Goal: Task Accomplishment & Management: Manage account settings

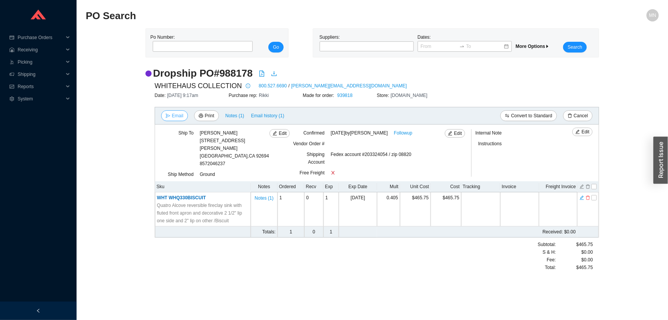
click at [183, 112] on button "Email" at bounding box center [174, 115] width 27 height 11
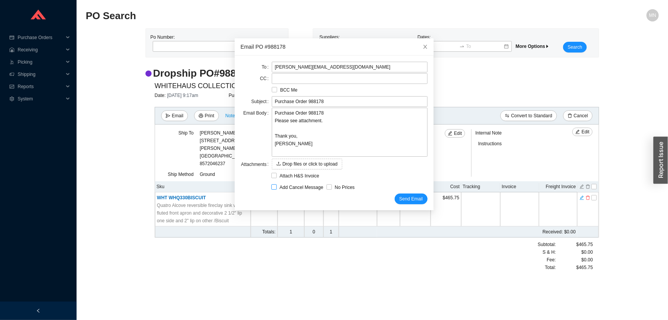
click at [303, 185] on span "Add Cancel Message" at bounding box center [302, 187] width 50 height 8
click at [277, 185] on input "Add Cancel Message" at bounding box center [274, 186] width 5 height 5
checkbox input "true"
type input "Purchase Order 988178 - PLEASE CANCEL"
type textarea "Please cancel and confirm via email. Thank you, Miri"
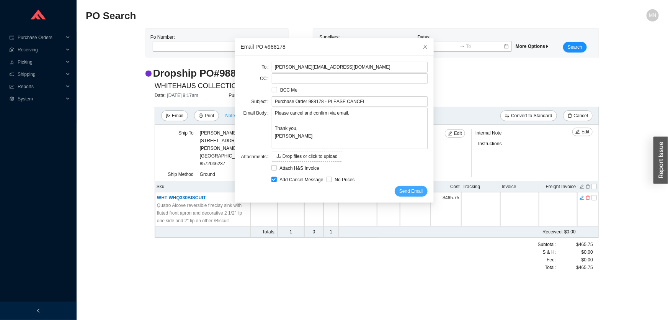
click at [407, 191] on span "Send Email" at bounding box center [411, 191] width 23 height 8
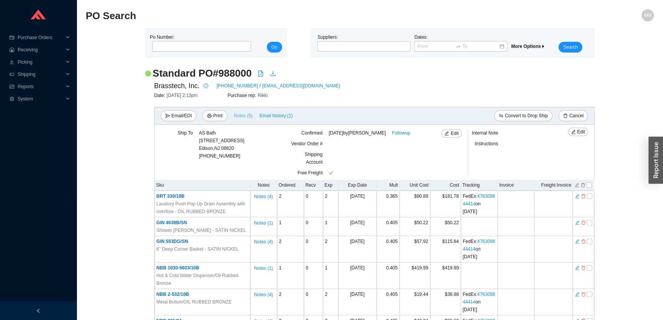
click at [247, 116] on span "Notes ( 5 )" at bounding box center [243, 116] width 19 height 8
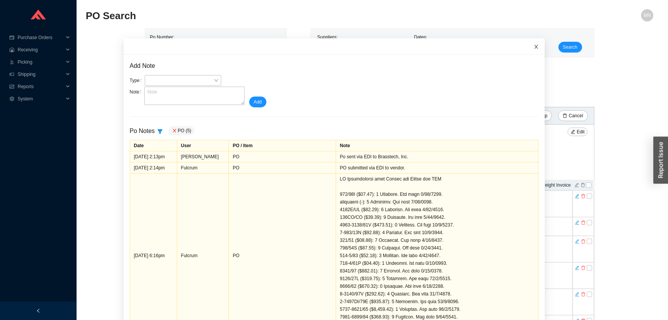
click at [535, 46] on icon "close" at bounding box center [537, 47] width 4 height 4
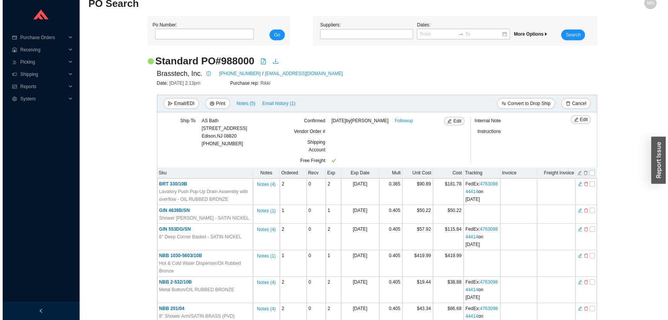
scroll to position [34, 0]
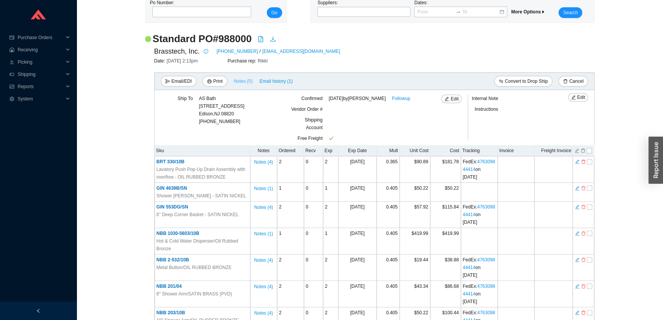
click at [238, 83] on span "Notes ( 5 )" at bounding box center [243, 81] width 19 height 8
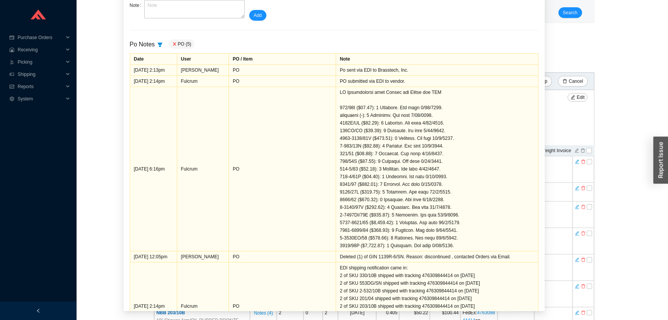
scroll to position [0, 0]
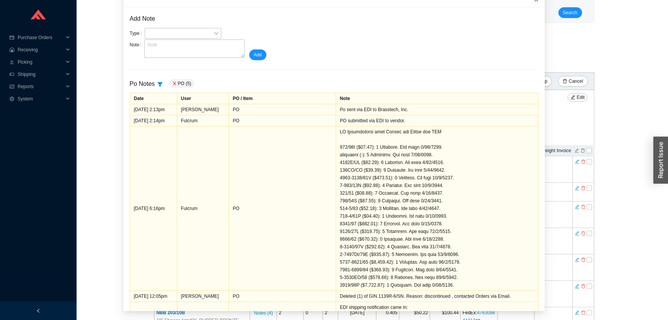
click at [528, 3] on span "Close" at bounding box center [536, -1] width 17 height 17
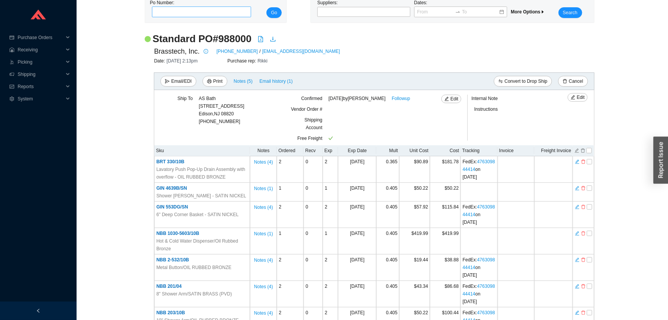
scroll to position [9, 0]
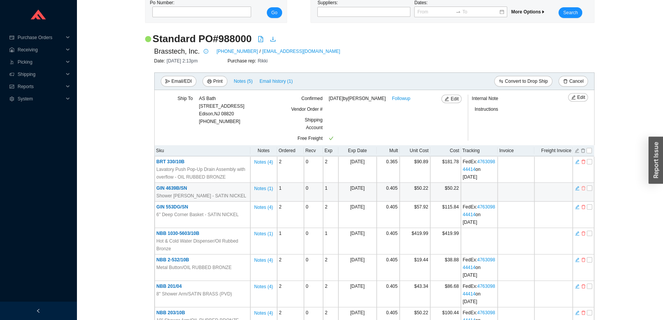
click at [585, 187] on icon "delete" at bounding box center [583, 187] width 5 height 5
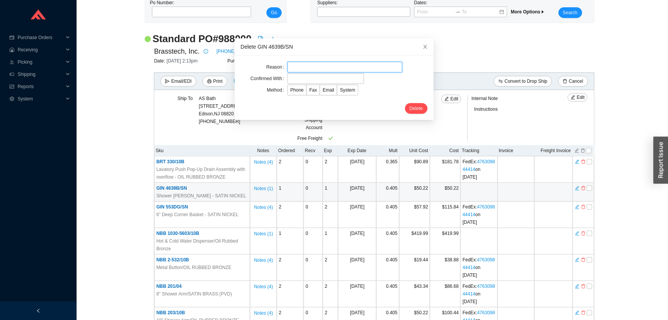
click at [290, 64] on input "text" at bounding box center [345, 67] width 115 height 11
type input "discontinued"
click at [315, 77] on input "text" at bounding box center [326, 78] width 77 height 11
type input "Orders"
click at [325, 89] on span "Email" at bounding box center [328, 89] width 11 height 5
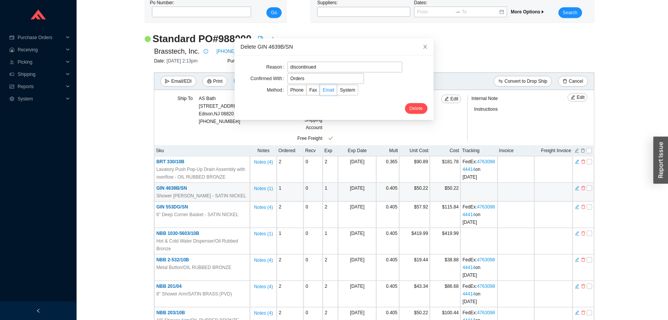
click at [320, 92] on input "Email" at bounding box center [320, 92] width 0 height 0
click at [410, 107] on span "Delete" at bounding box center [416, 109] width 13 height 8
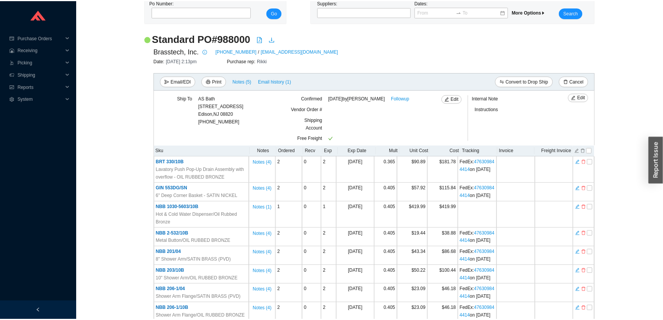
scroll to position [0, 0]
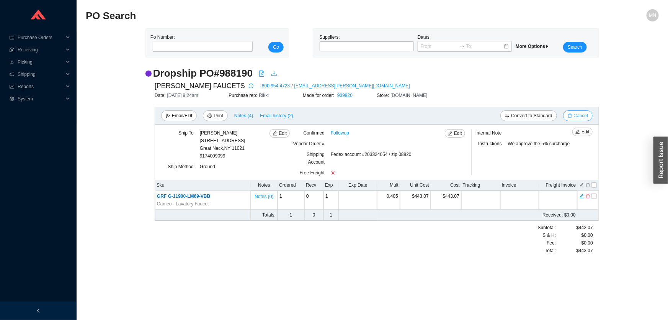
click at [575, 116] on span "Cancel" at bounding box center [581, 116] width 14 height 8
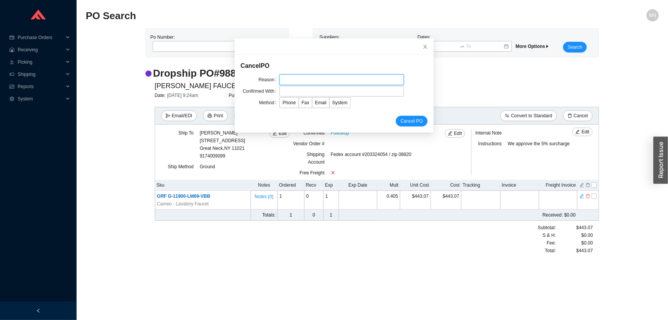
click at [317, 79] on input "text" at bounding box center [342, 79] width 124 height 11
type input "customer request"
drag, startPoint x: 319, startPoint y: 85, endPoint x: 316, endPoint y: 88, distance: 4.6
click at [316, 88] on input "text" at bounding box center [342, 91] width 124 height 11
type input "Orders"
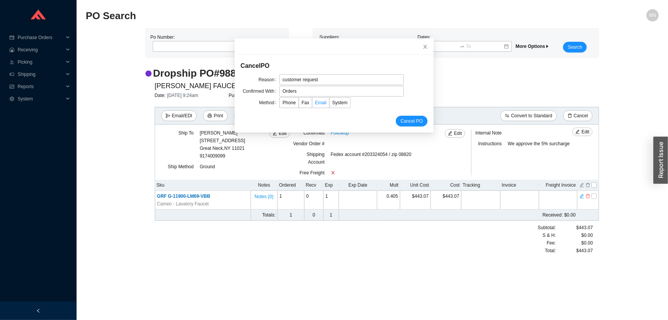
click at [316, 104] on span "Email" at bounding box center [320, 102] width 11 height 5
click at [313, 104] on input "Email" at bounding box center [313, 104] width 0 height 0
click at [401, 117] on span "Cancel PO" at bounding box center [412, 121] width 22 height 8
